Goal: Task Accomplishment & Management: Use online tool/utility

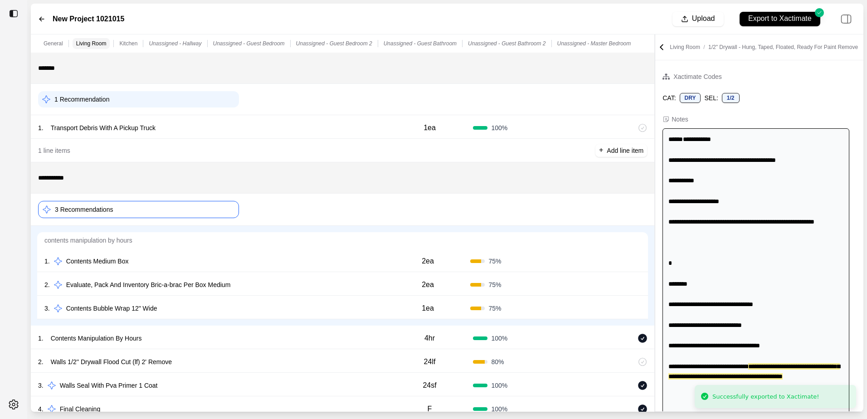
scroll to position [20, 0]
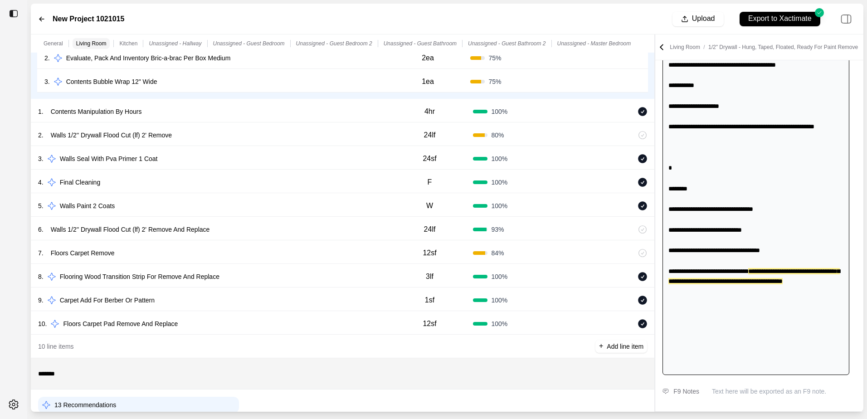
click at [210, 236] on p "Walls 1/2'' Drywall Flood Cut (lf) 2' Remove And Replace" at bounding box center [130, 229] width 166 height 13
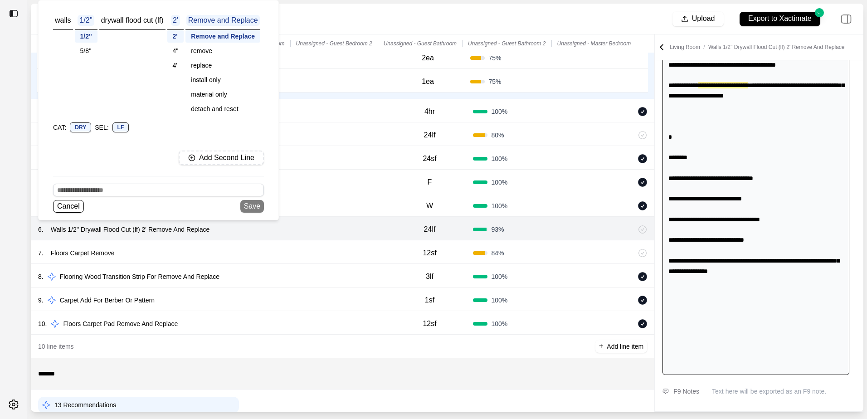
scroll to position [27, 0]
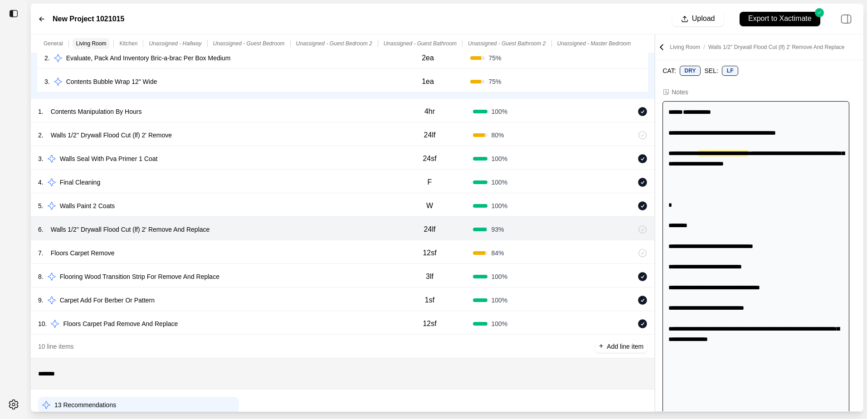
click at [353, 17] on div "New Project 1021015 Upload Export to Xactimate" at bounding box center [447, 19] width 833 height 31
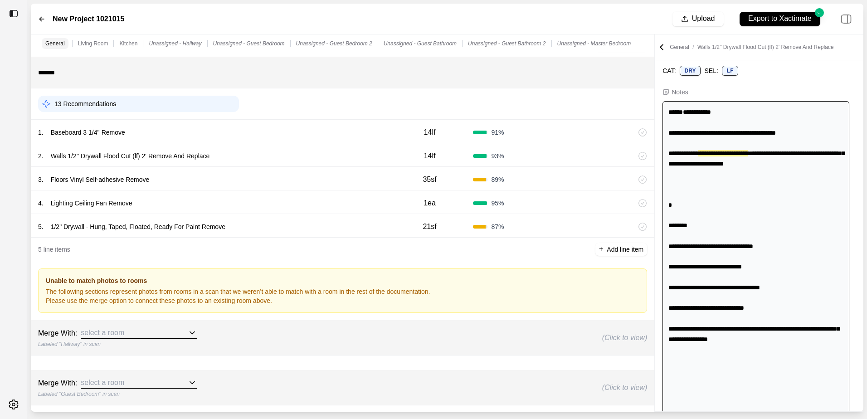
scroll to position [544, 0]
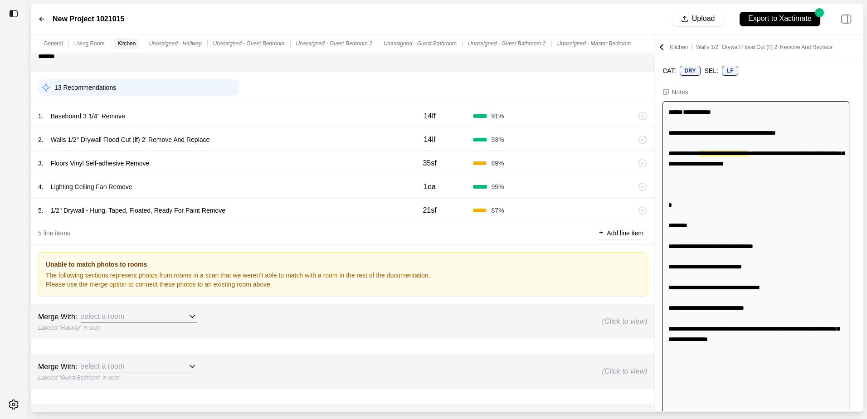
click at [120, 188] on p "Lighting Ceiling Fan Remove" at bounding box center [91, 187] width 89 height 13
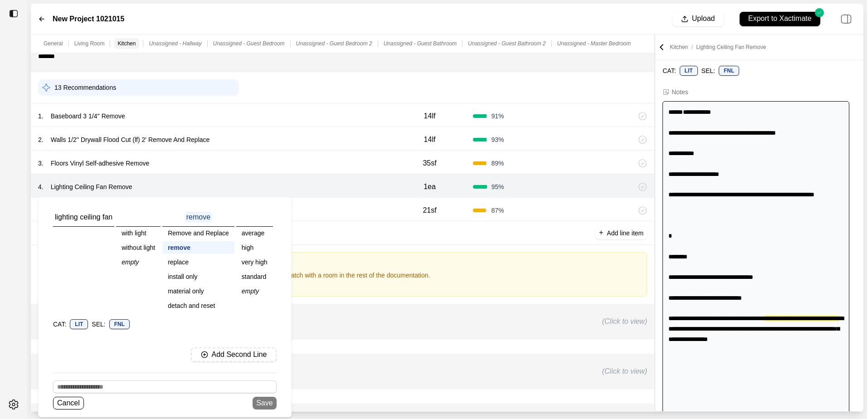
scroll to position [95, 0]
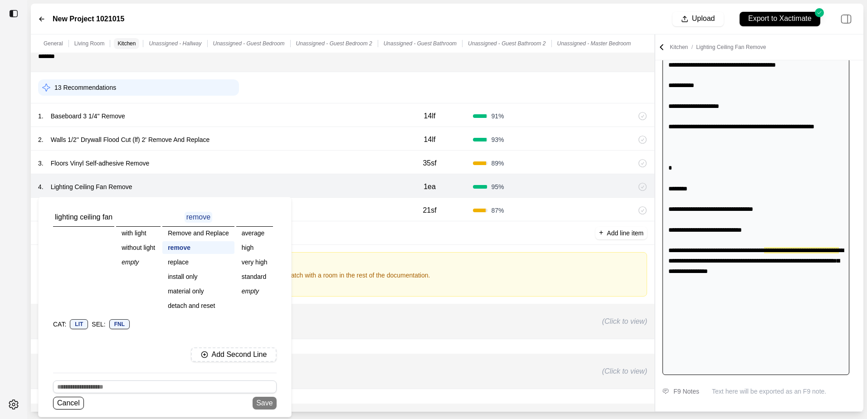
click at [187, 231] on div "Remove and Replace" at bounding box center [198, 233] width 72 height 13
click at [186, 245] on div "remove" at bounding box center [199, 247] width 75 height 13
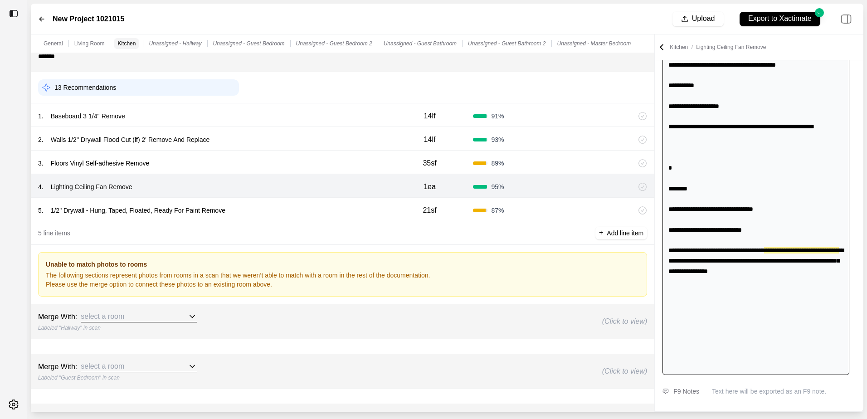
click at [366, 363] on div "Merge With: select a room Labeled "Guest Bedroom" in scan (Click to view)" at bounding box center [342, 371] width 609 height 20
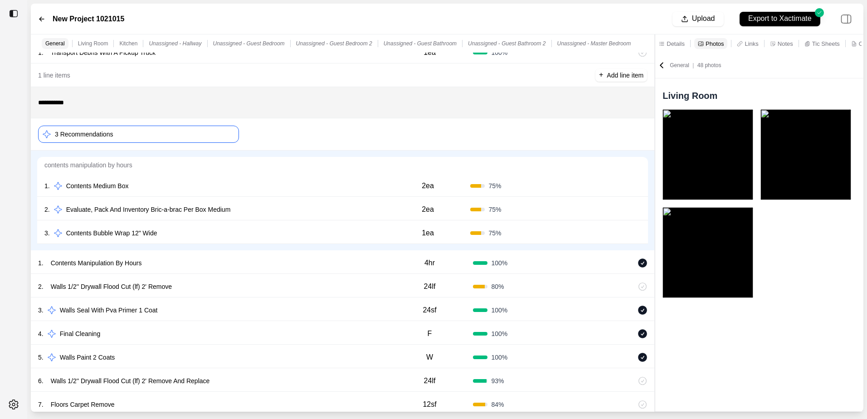
scroll to position [91, 0]
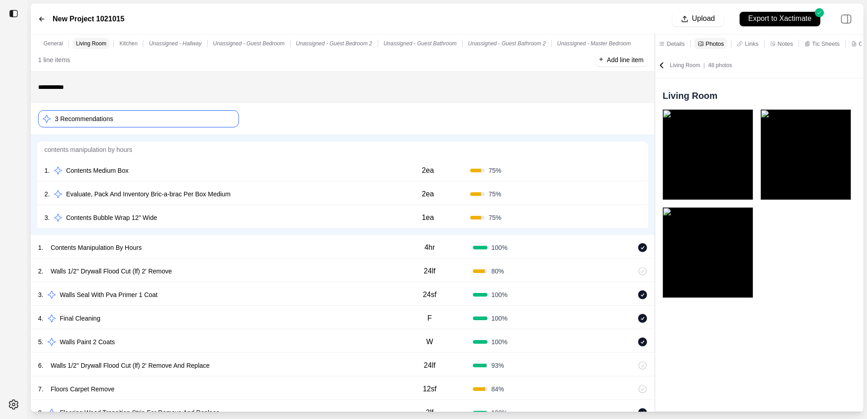
click at [636, 170] on icon at bounding box center [637, 170] width 7 height 7
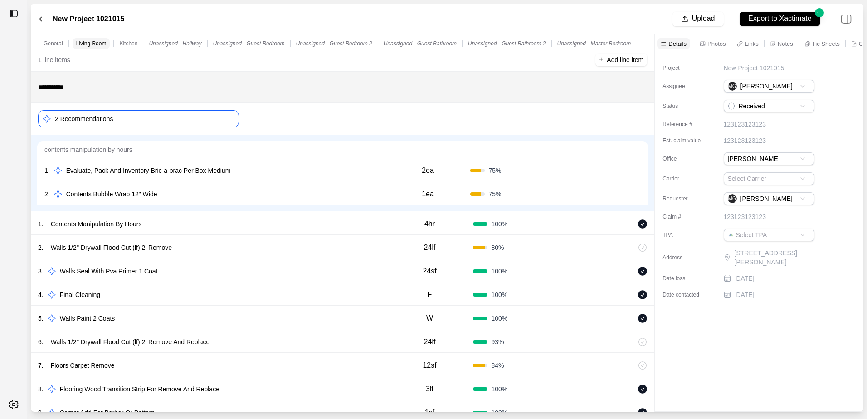
click at [637, 171] on icon at bounding box center [637, 170] width 2 height 5
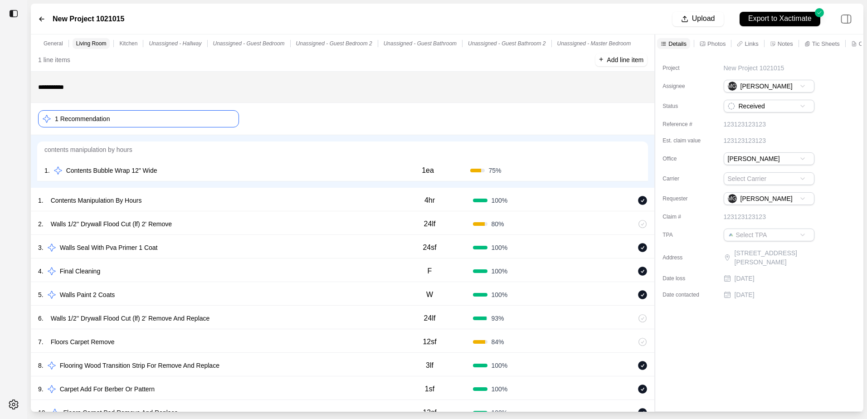
click at [637, 171] on icon at bounding box center [637, 170] width 7 height 7
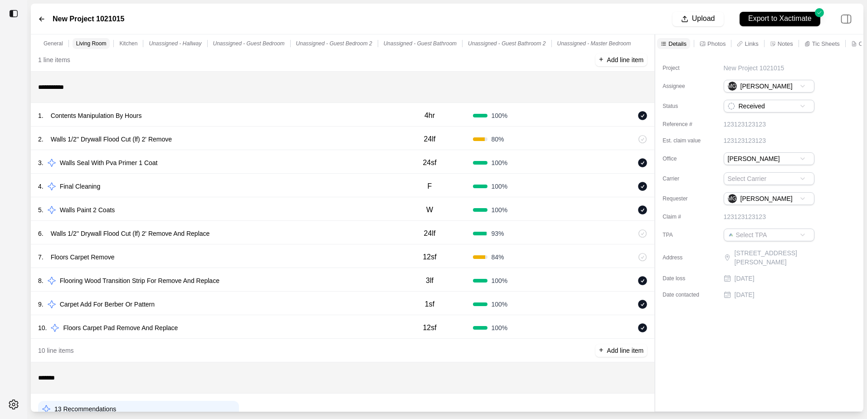
click at [133, 163] on p "Walls Seal With Pva Primer 1 Coat" at bounding box center [108, 163] width 105 height 13
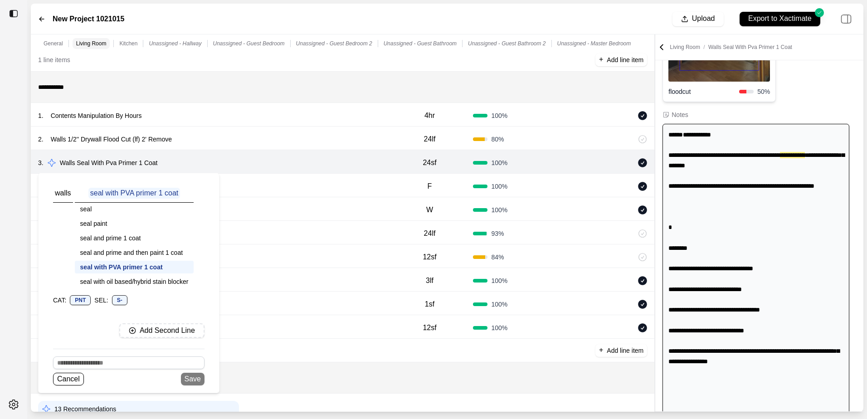
scroll to position [228, 0]
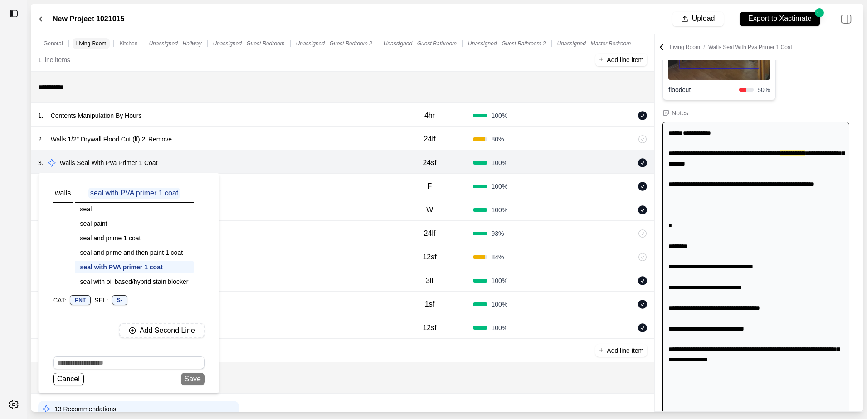
click at [88, 209] on div "seal" at bounding box center [134, 209] width 119 height 13
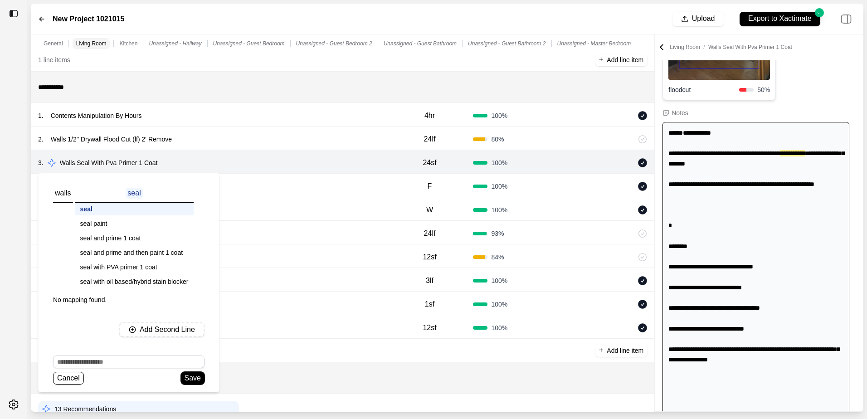
click at [186, 377] on button "Save" at bounding box center [193, 378] width 24 height 13
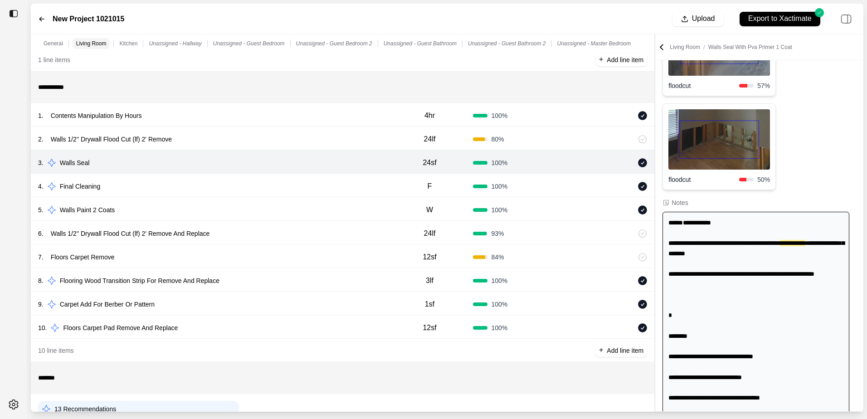
scroll to position [318, 0]
